Goal: Information Seeking & Learning: Learn about a topic

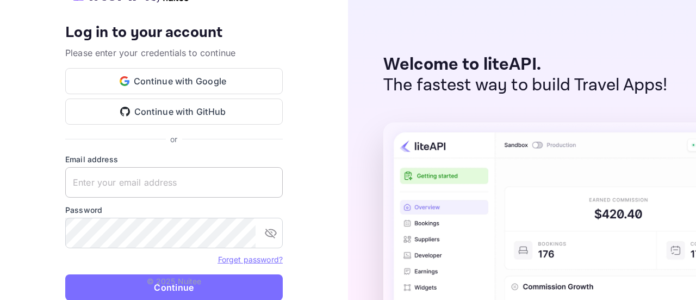
click at [149, 189] on input "text" at bounding box center [174, 182] width 218 height 30
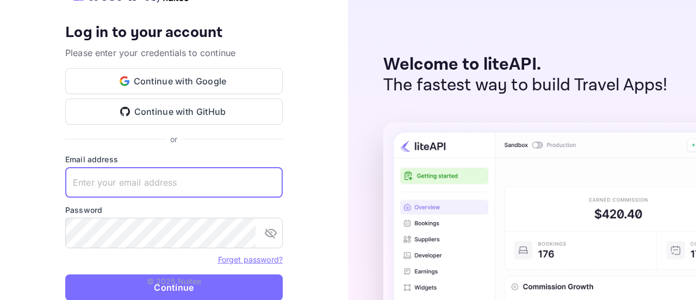
type input "[PERSON_NAME][EMAIL_ADDRESS][DOMAIN_NAME]"
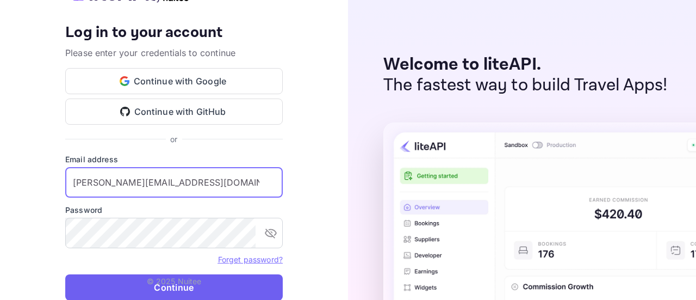
click at [109, 288] on button "Continue" at bounding box center [174, 287] width 218 height 26
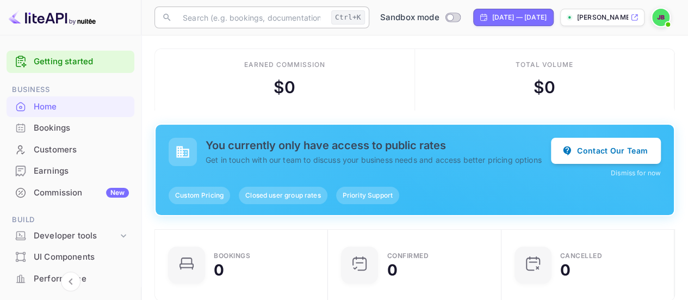
scroll to position [9, 9]
click at [595, 21] on p "[PERSON_NAME]-tdgkc.nui..." at bounding box center [602, 18] width 51 height 10
click at [593, 14] on p "[PERSON_NAME]-tdgkc.nui..." at bounding box center [602, 18] width 51 height 10
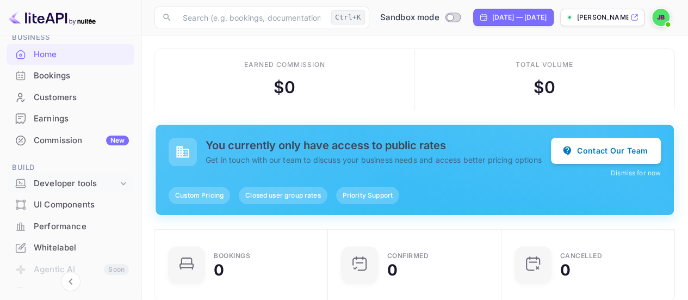
scroll to position [54, 0]
click at [70, 184] on div "Developer tools" at bounding box center [76, 181] width 84 height 13
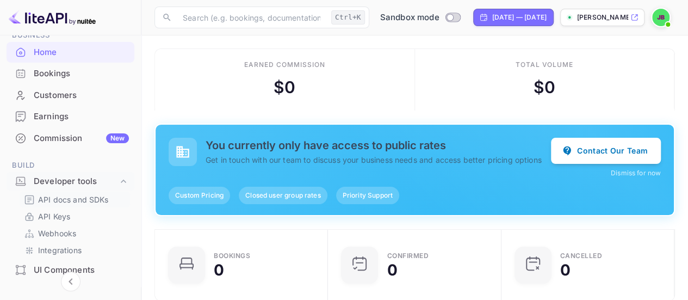
click at [75, 199] on p "API docs and SDKs" at bounding box center [73, 199] width 71 height 11
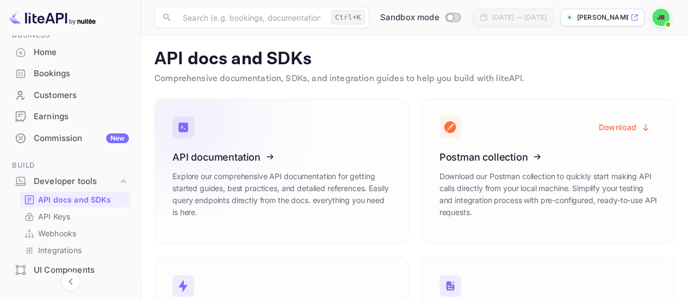
click at [263, 166] on icon at bounding box center [239, 155] width 169 height 112
